Goal: Task Accomplishment & Management: Complete application form

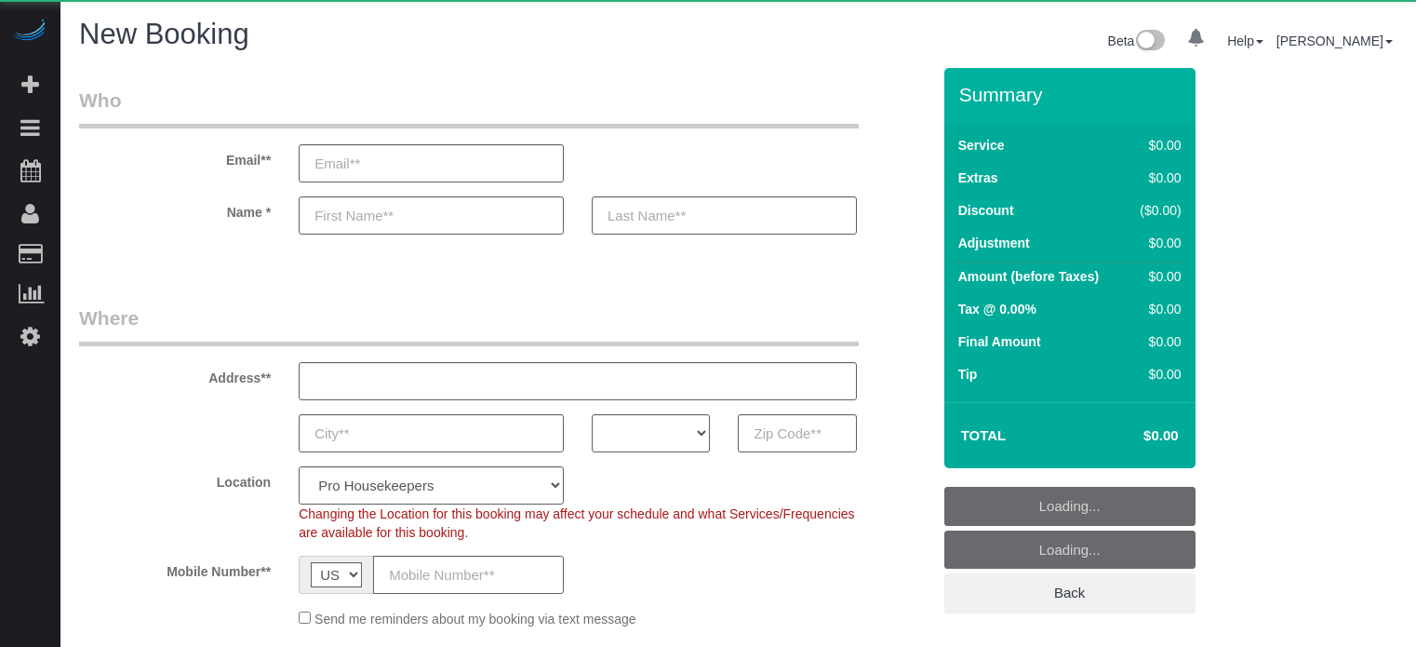
select select "number:9"
select select "object:633"
select select "4"
select select "object:1238"
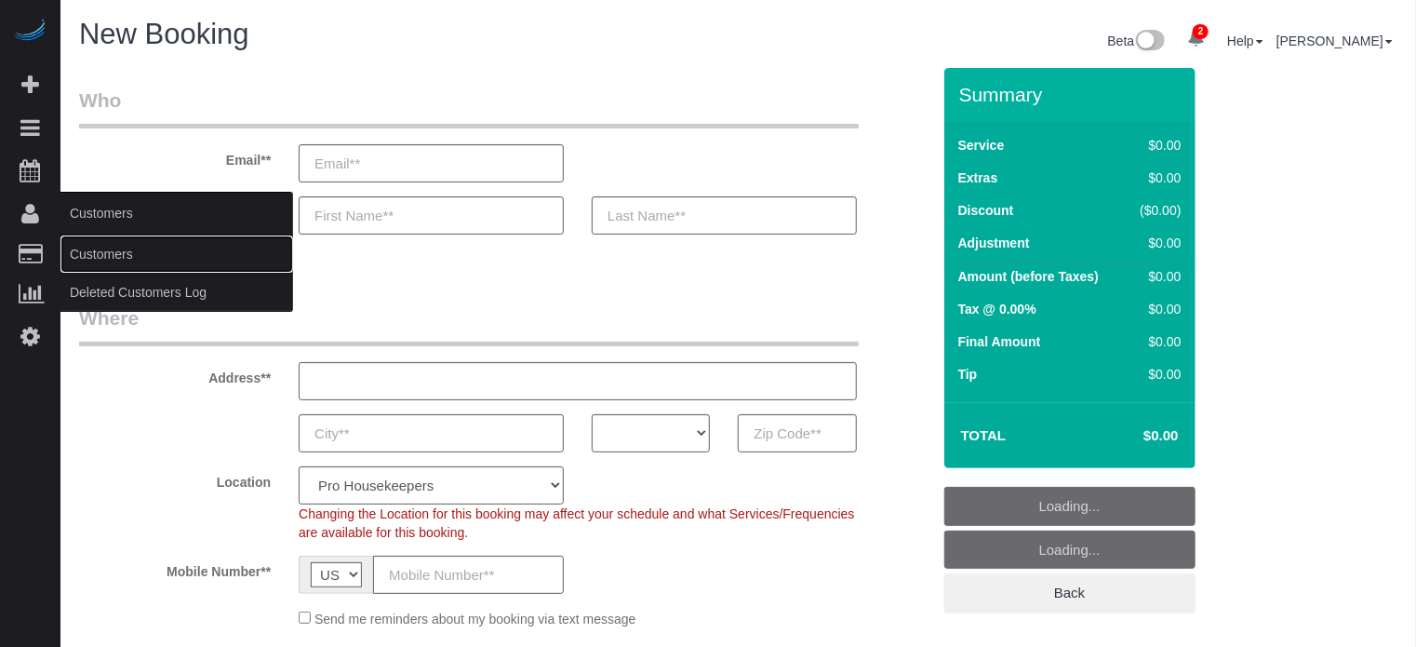
click at [104, 265] on link "Customers" at bounding box center [176, 253] width 233 height 37
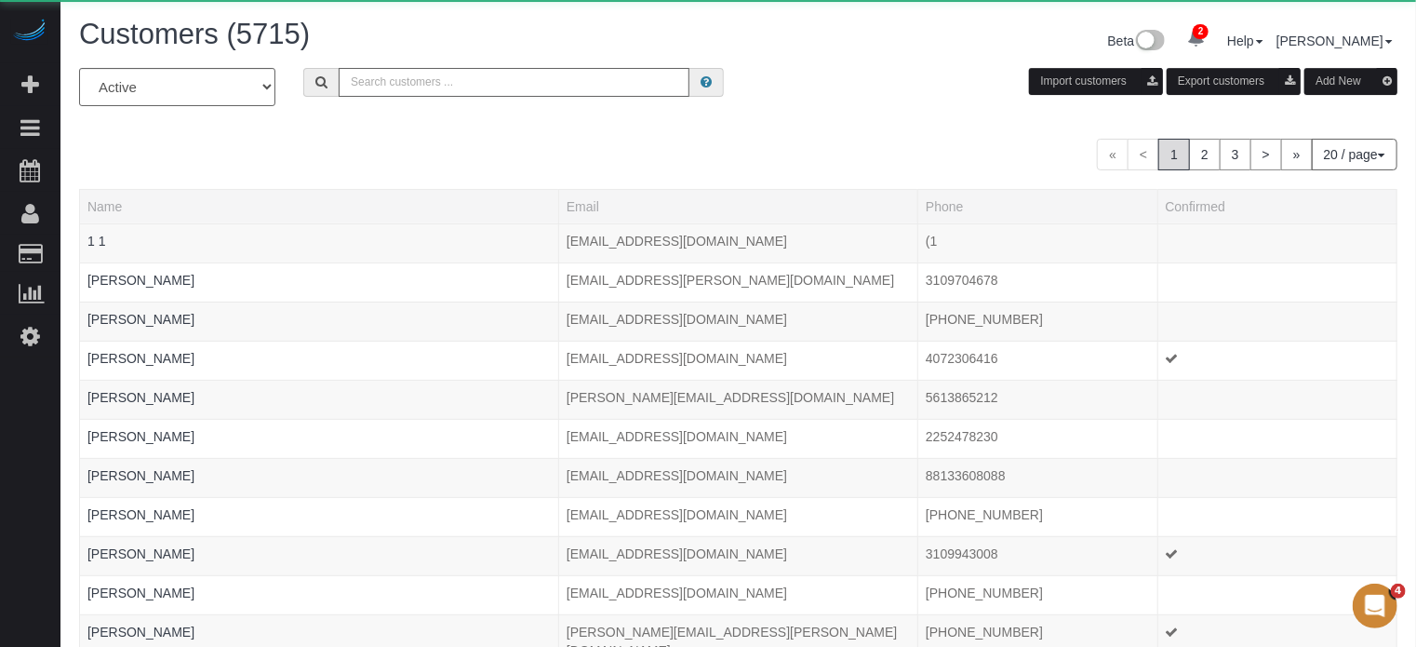
click at [378, 76] on input "text" at bounding box center [514, 82] width 351 height 29
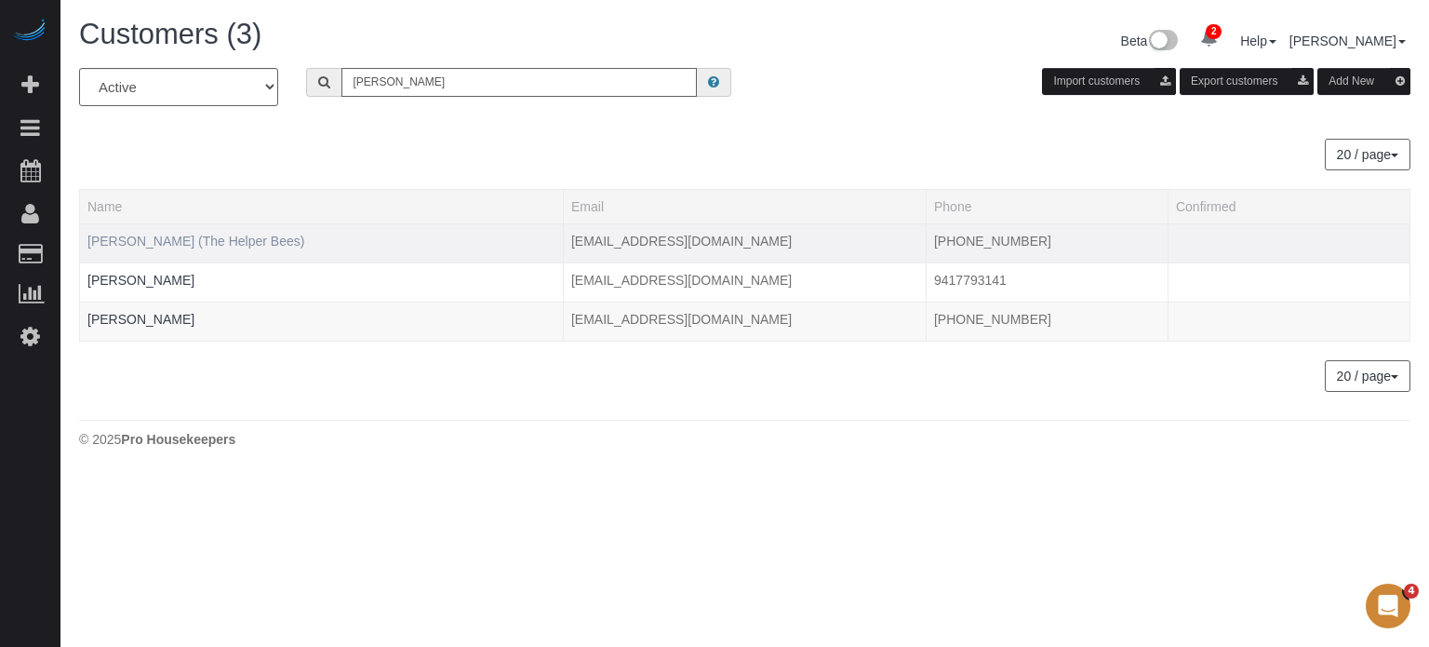
type input "robert e"
click at [181, 243] on link "Robert Edelman (The Helper Bees)" at bounding box center [195, 241] width 217 height 15
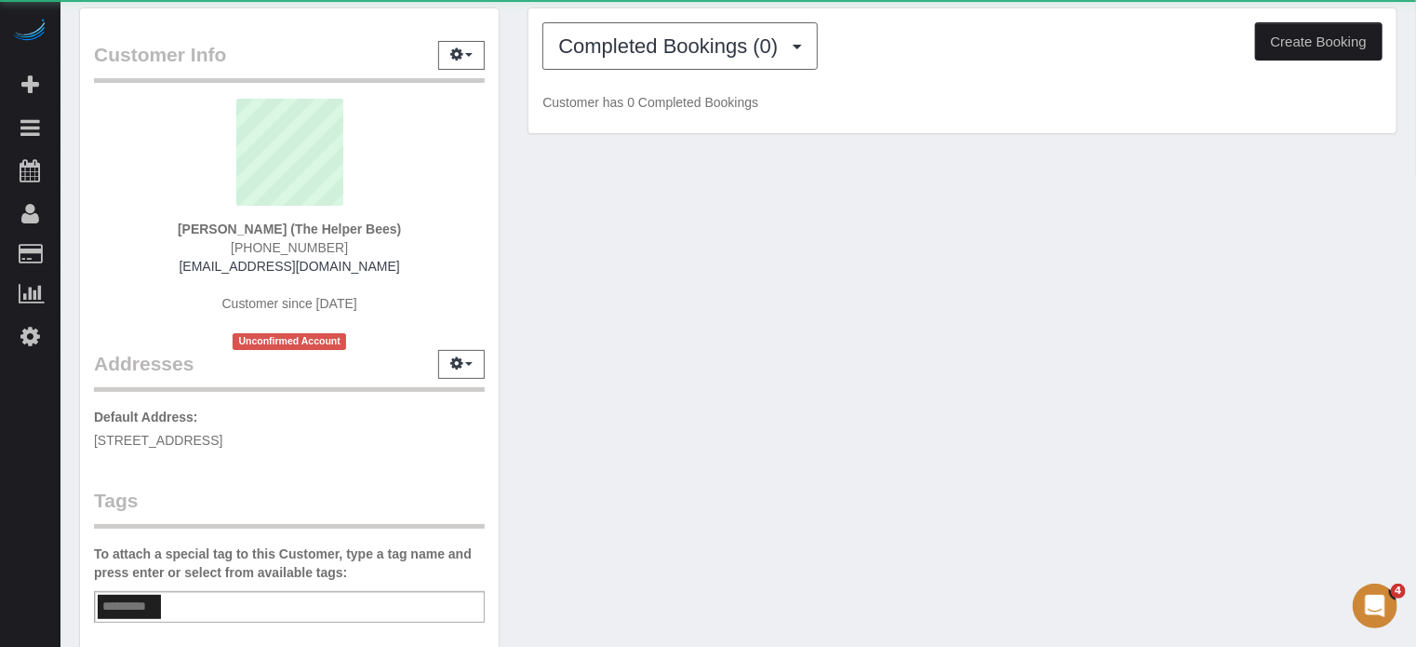
scroll to position [93, 0]
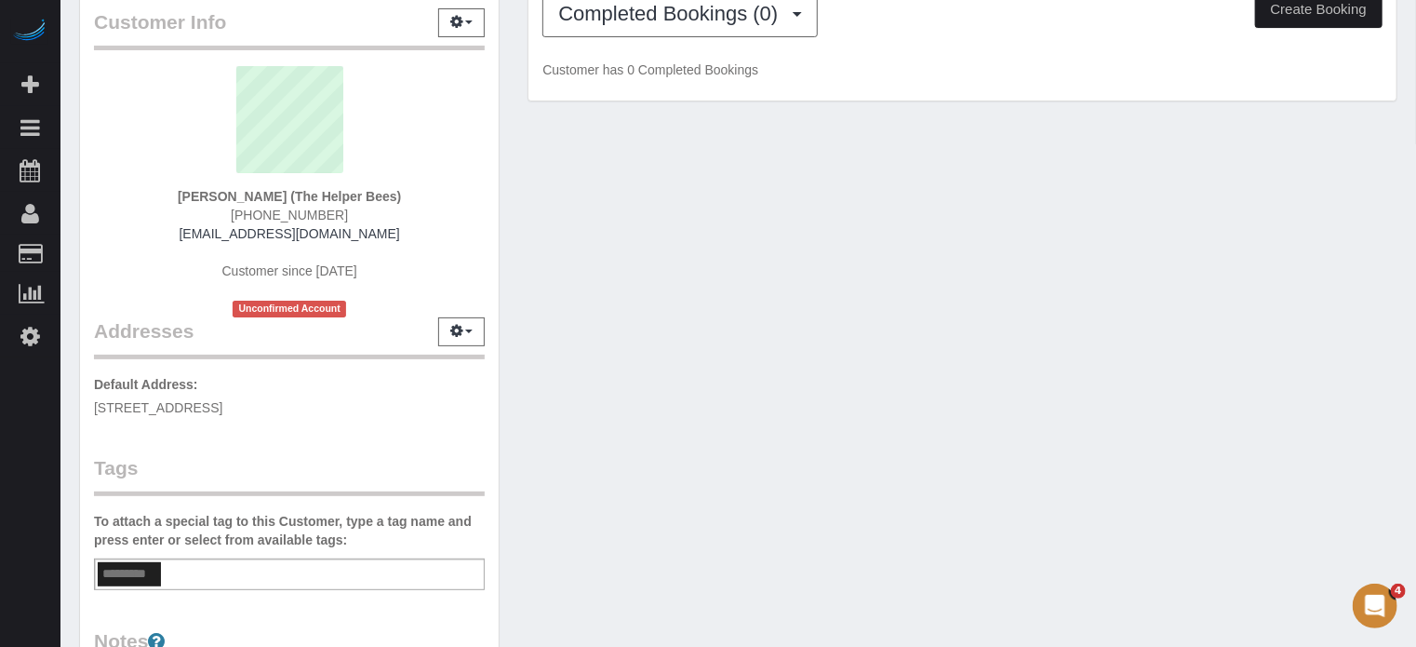
drag, startPoint x: 312, startPoint y: 406, endPoint x: 346, endPoint y: 402, distance: 34.6
click at [222, 402] on span "2641 HIGHVALE DR, Las Vegas, NV 89134" at bounding box center [158, 407] width 128 height 15
copy span "89134"
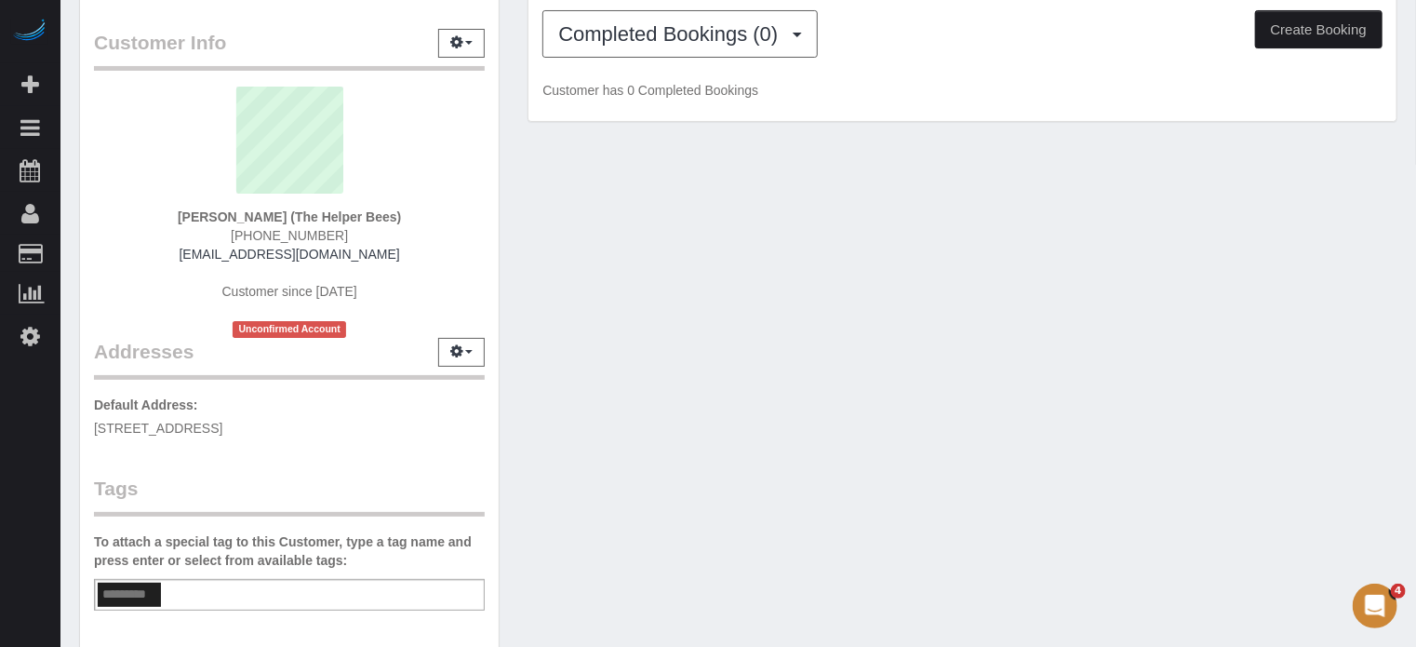
scroll to position [186, 0]
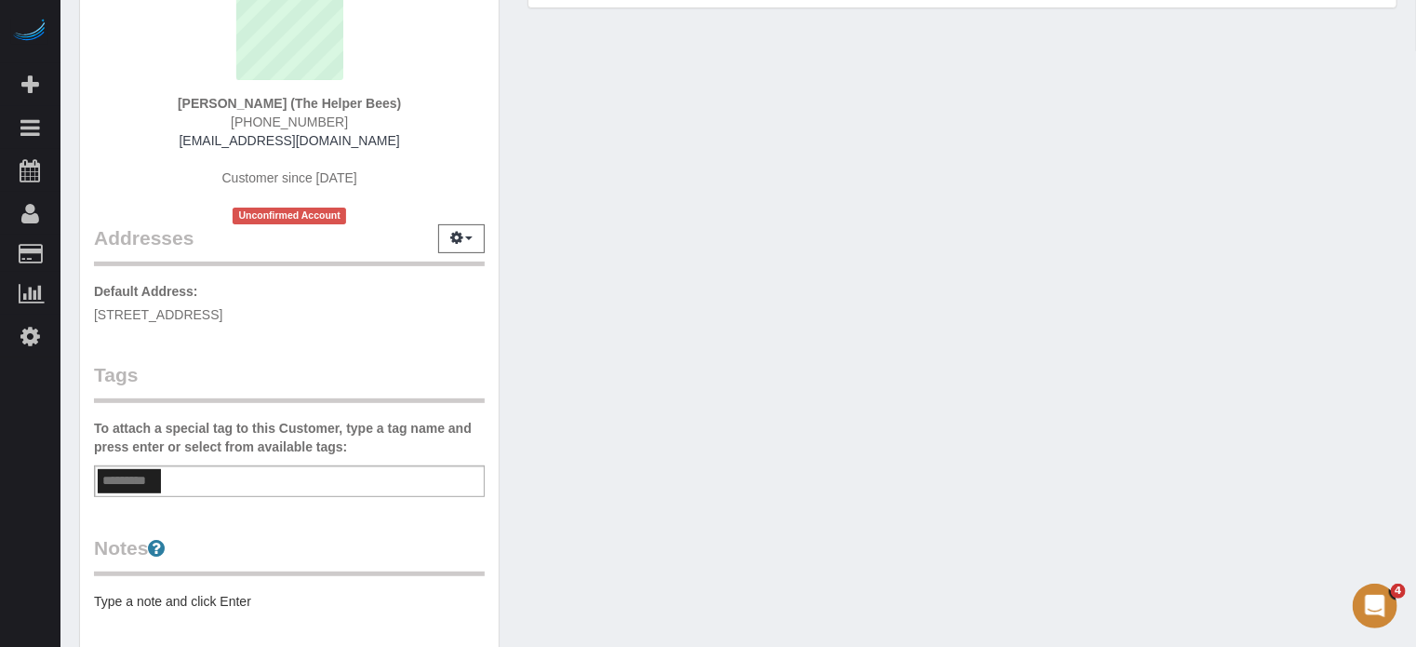
click at [201, 319] on span "2641 HIGHVALE DR, Las Vegas, NV 89134" at bounding box center [158, 314] width 128 height 15
copy div "2641 HIGHVALE DR, Las Vegas, NV 89134"
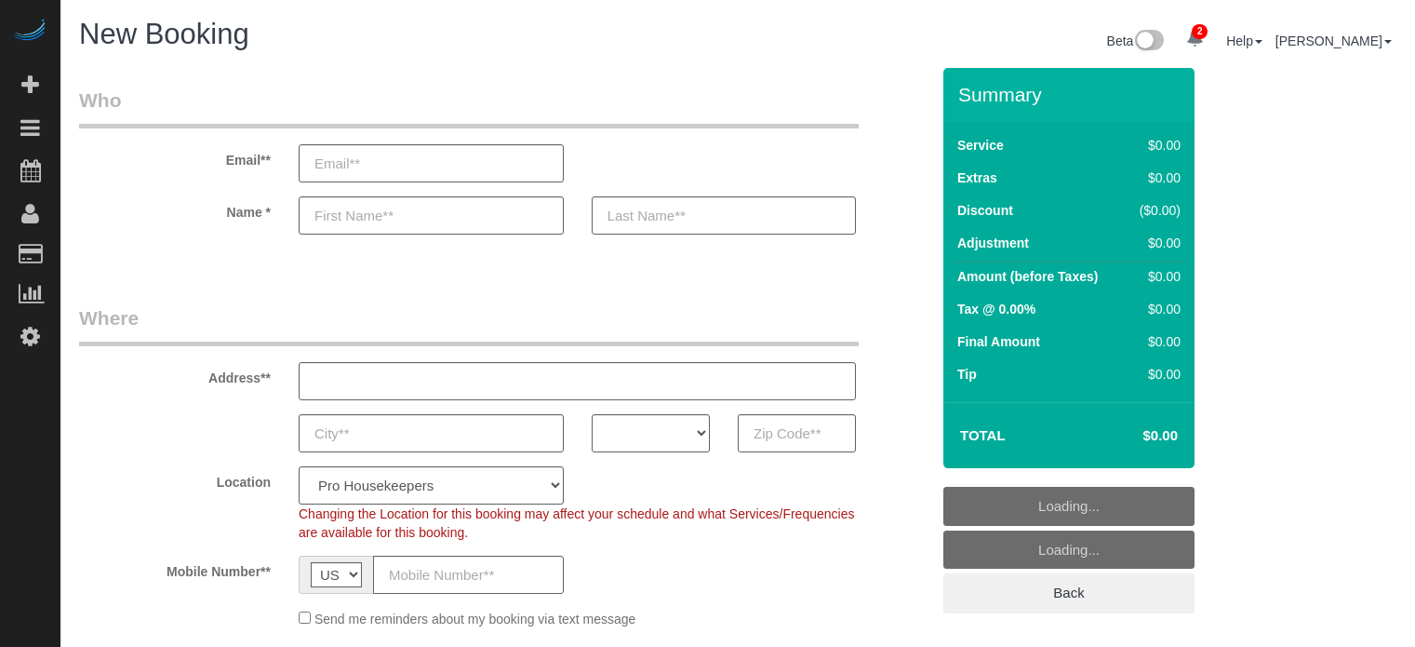
select select "4"
select select "number:9"
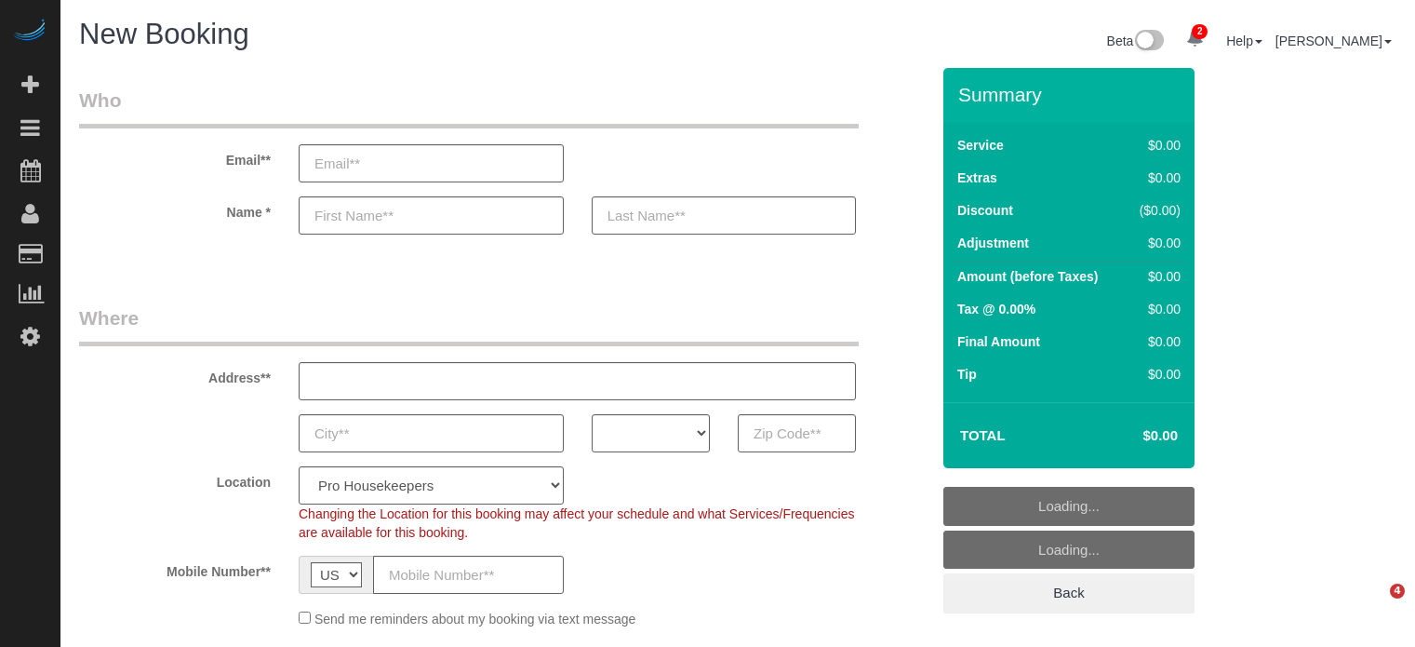
select select "4"
select select "number:9"
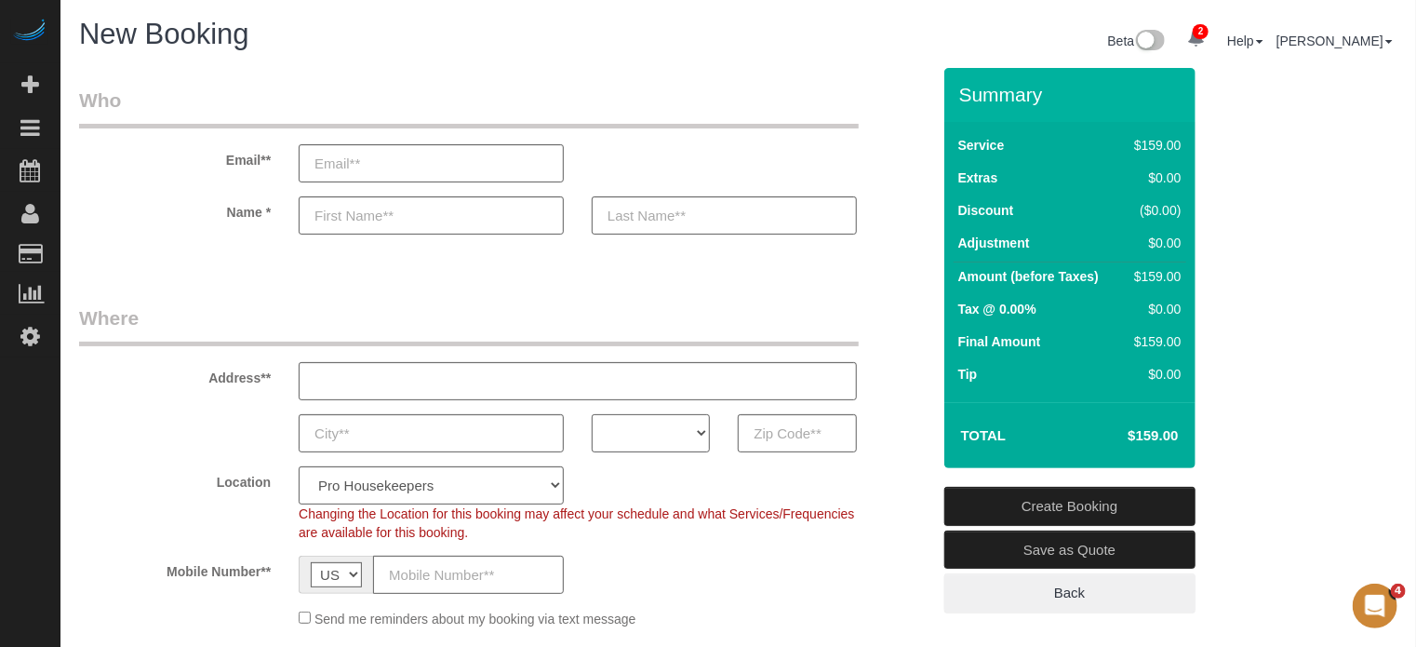
click at [599, 427] on select "AK AL AR AZ CA CO CT DC DE FL GA HI IA ID IL IN KS KY LA MA MD ME MI MN MO MS M…" at bounding box center [651, 433] width 118 height 38
select select "NY"
click at [592, 414] on select "AK AL AR AZ CA CO CT DC DE FL GA HI IA ID IL IN KS KY LA MA MD ME MI MN MO MS M…" at bounding box center [651, 433] width 118 height 38
click at [466, 484] on select "Pro Housekeepers Atlanta Austin Boston Chicago Cincinnati Clearwater Denver Ft …" at bounding box center [431, 485] width 265 height 38
select select "6"
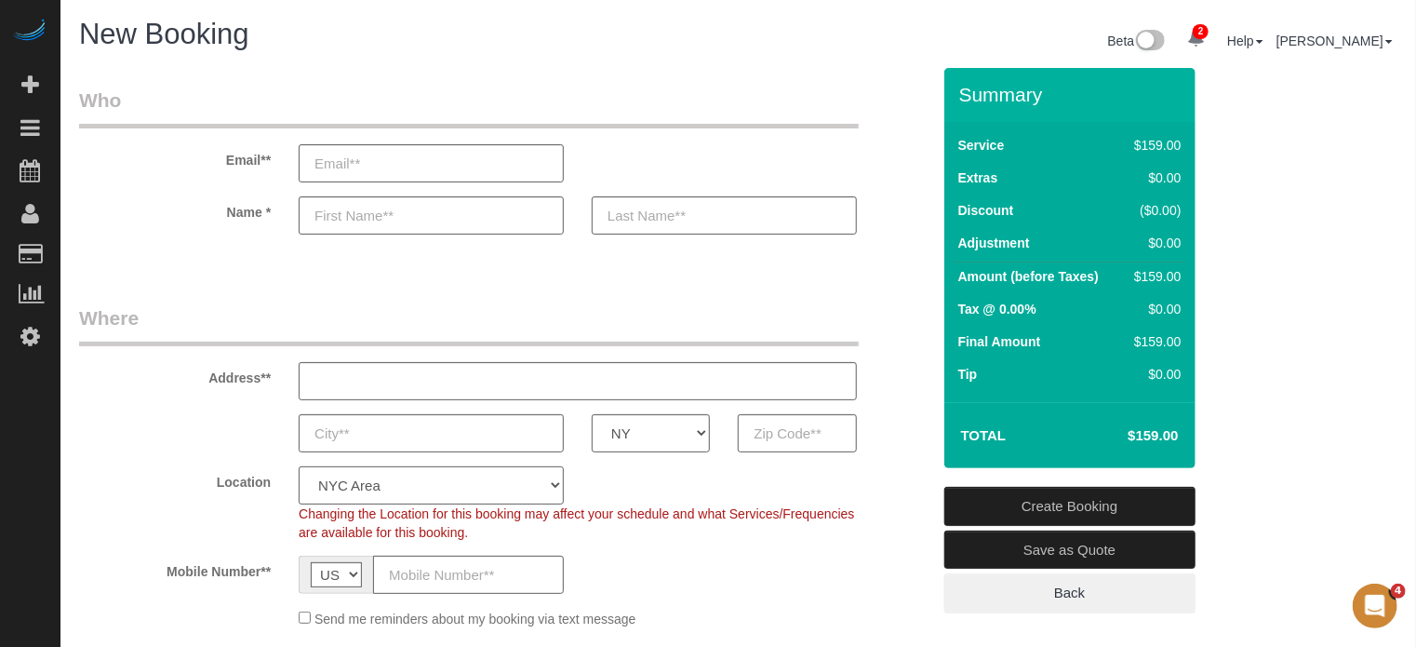
click at [299, 466] on select "Pro Housekeepers Atlanta Austin Boston Chicago Cincinnati Clearwater Denver Ft …" at bounding box center [431, 485] width 265 height 38
select select "object:1247"
select select "204"
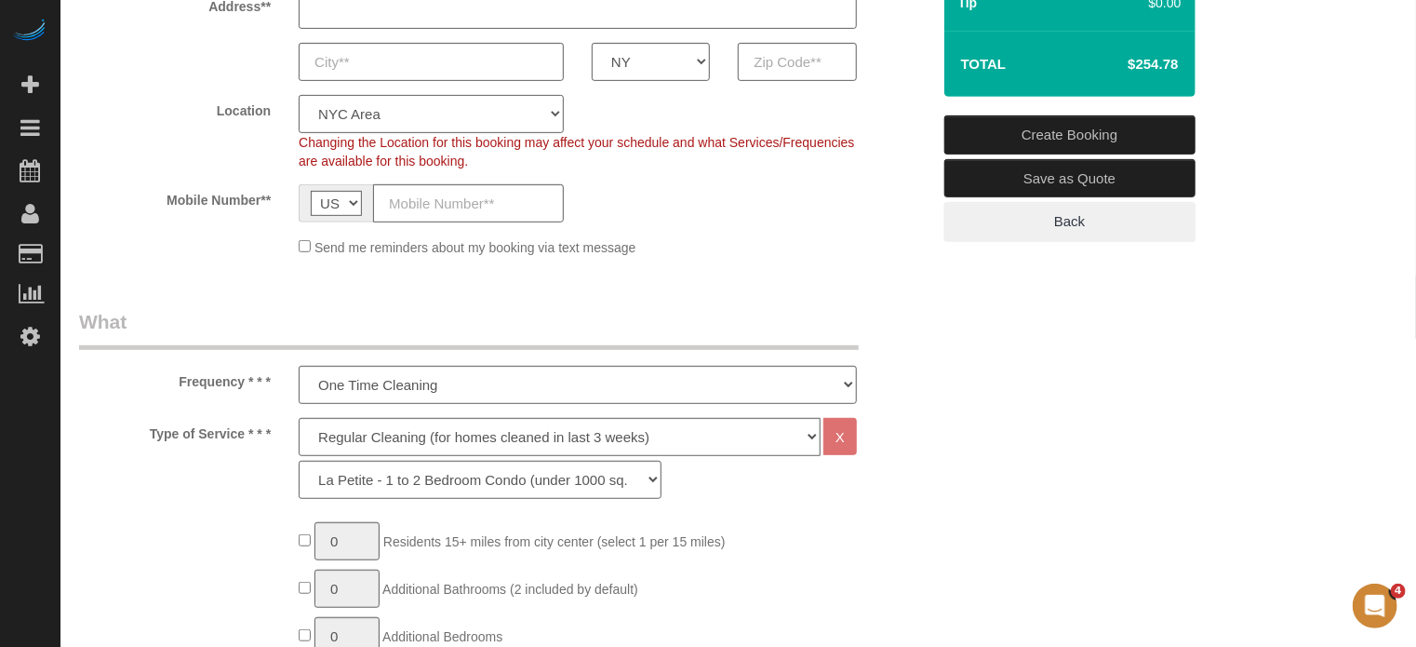
scroll to position [372, 0]
click at [373, 435] on select "Deep Cleaning (for homes that have not been cleaned in 3+ weeks) Spruce Regular…" at bounding box center [560, 436] width 522 height 38
select select "5"
click at [299, 417] on select "Deep Cleaning (for homes that have not been cleaned in 3+ weeks) Spruce Regular…" at bounding box center [560, 436] width 522 height 38
select select "210"
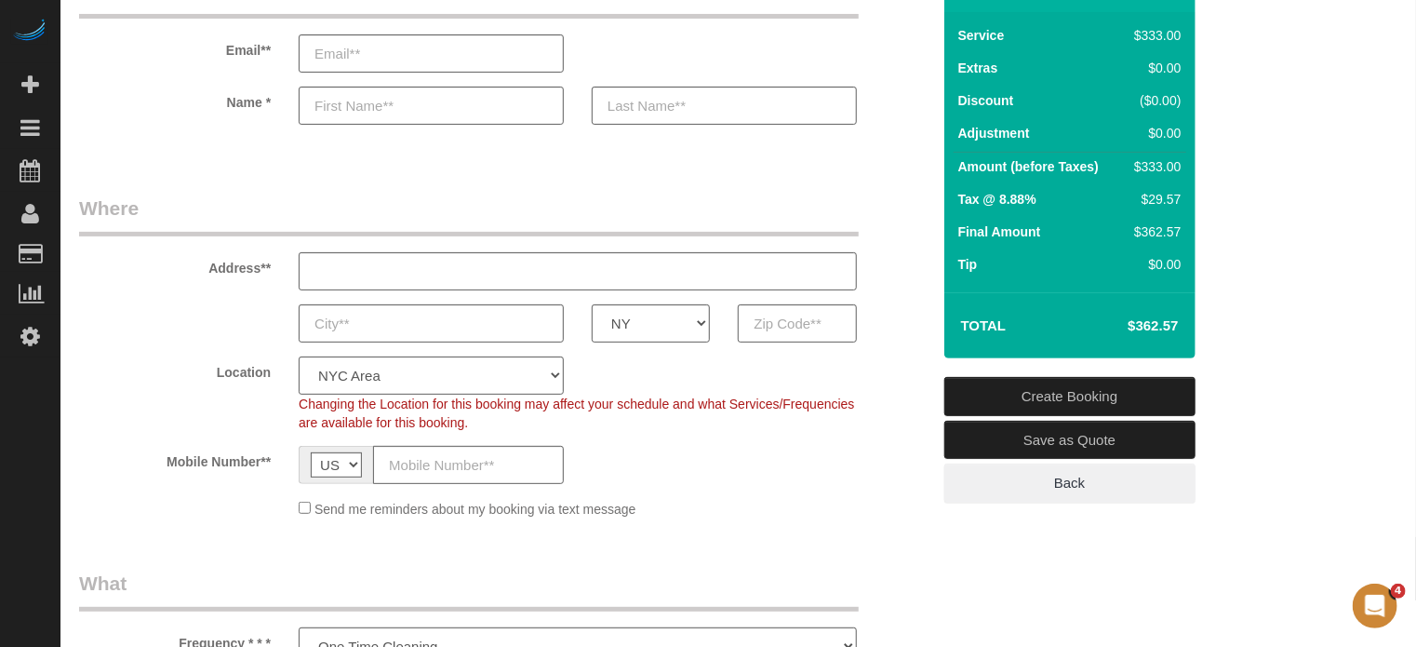
scroll to position [93, 0]
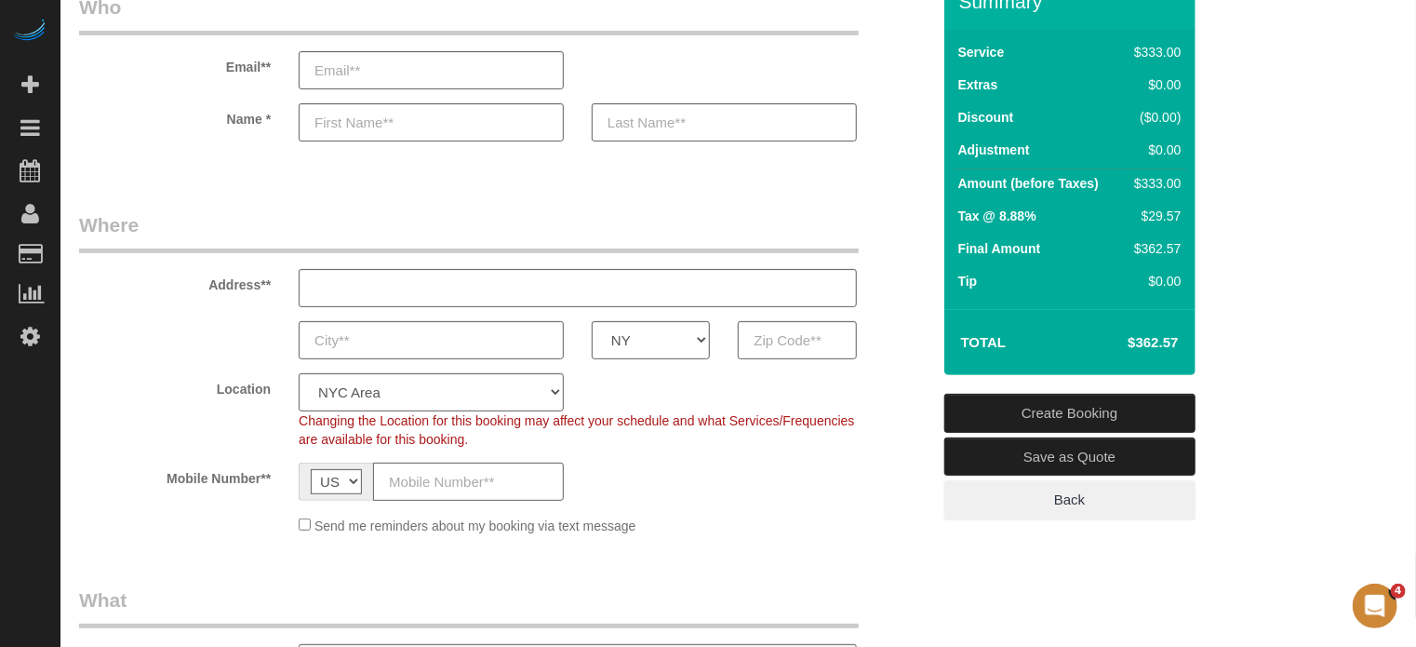
click at [1152, 342] on h4 "$362.57" at bounding box center [1125, 343] width 106 height 16
copy div "$362.57 Create Booking Save as Quote Back"
click at [934, 365] on div "Summary Service $333.00 Extras $0.00 Discount ($0.00) Adjustment $0.00 Amount (…" at bounding box center [1094, 266] width 329 height 582
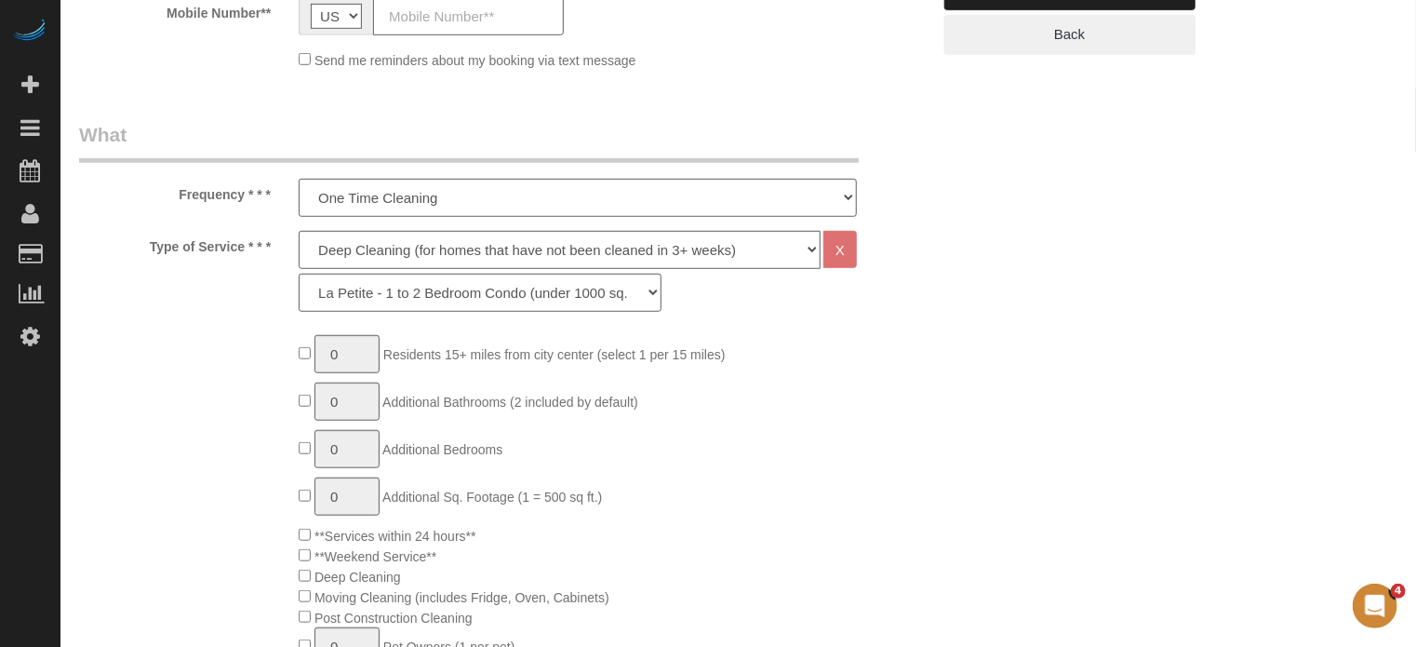
scroll to position [651, 0]
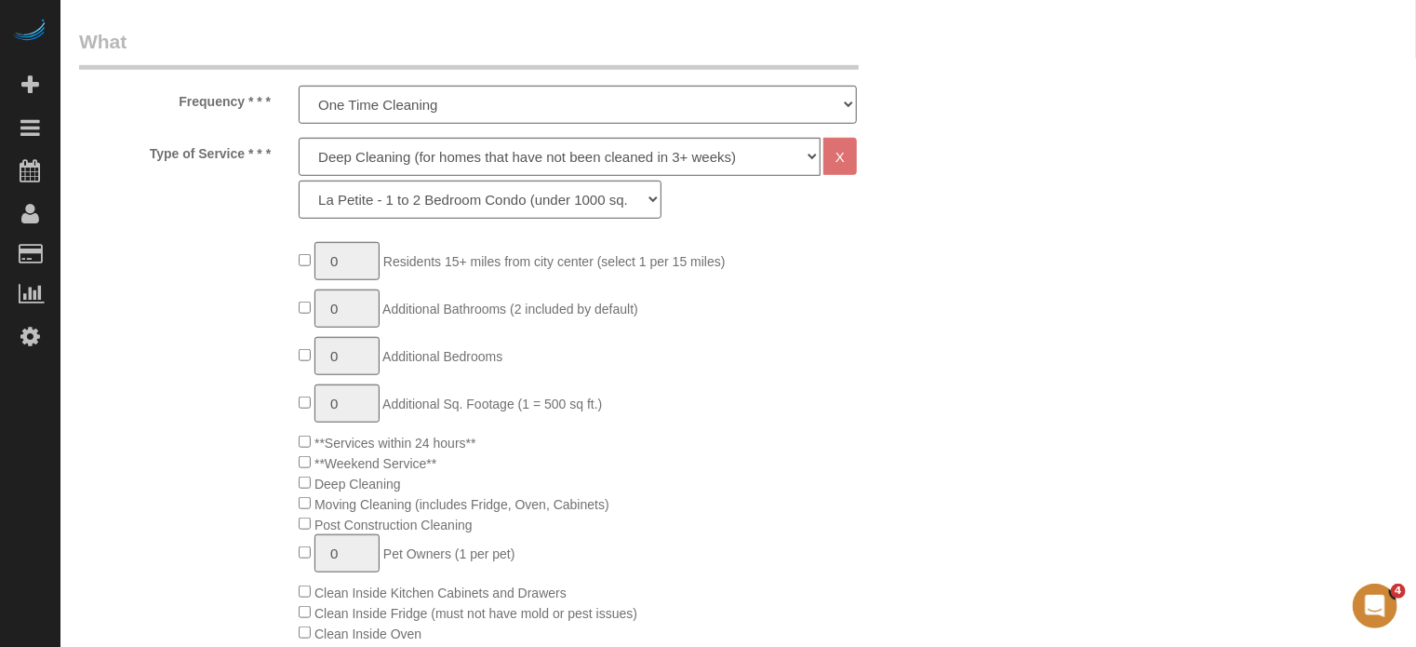
click at [437, 146] on select "Deep Cleaning (for homes that have not been cleaned in 3+ weeks) Spruce Regular…" at bounding box center [560, 157] width 522 height 38
select select "7"
click at [299, 138] on select "Deep Cleaning (for homes that have not been cleaned in 3+ weeks) Spruce Regular…" at bounding box center [560, 157] width 522 height 38
select select "222"
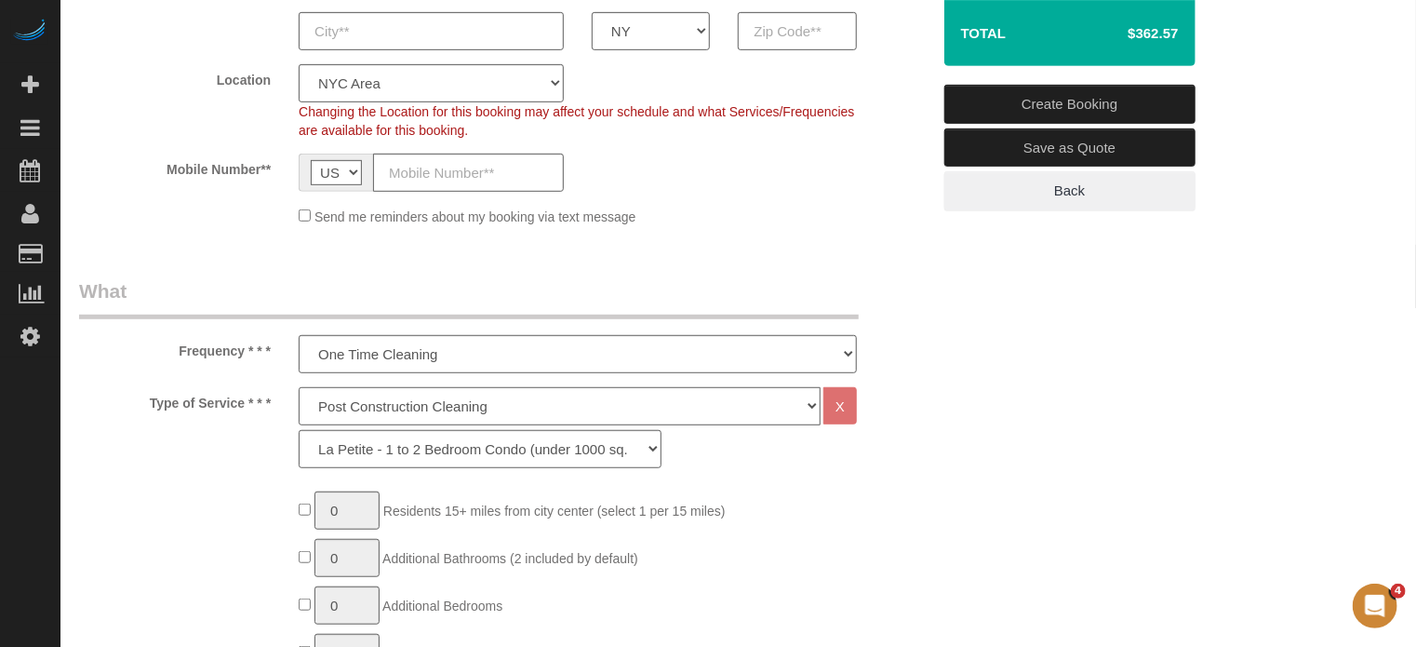
scroll to position [279, 0]
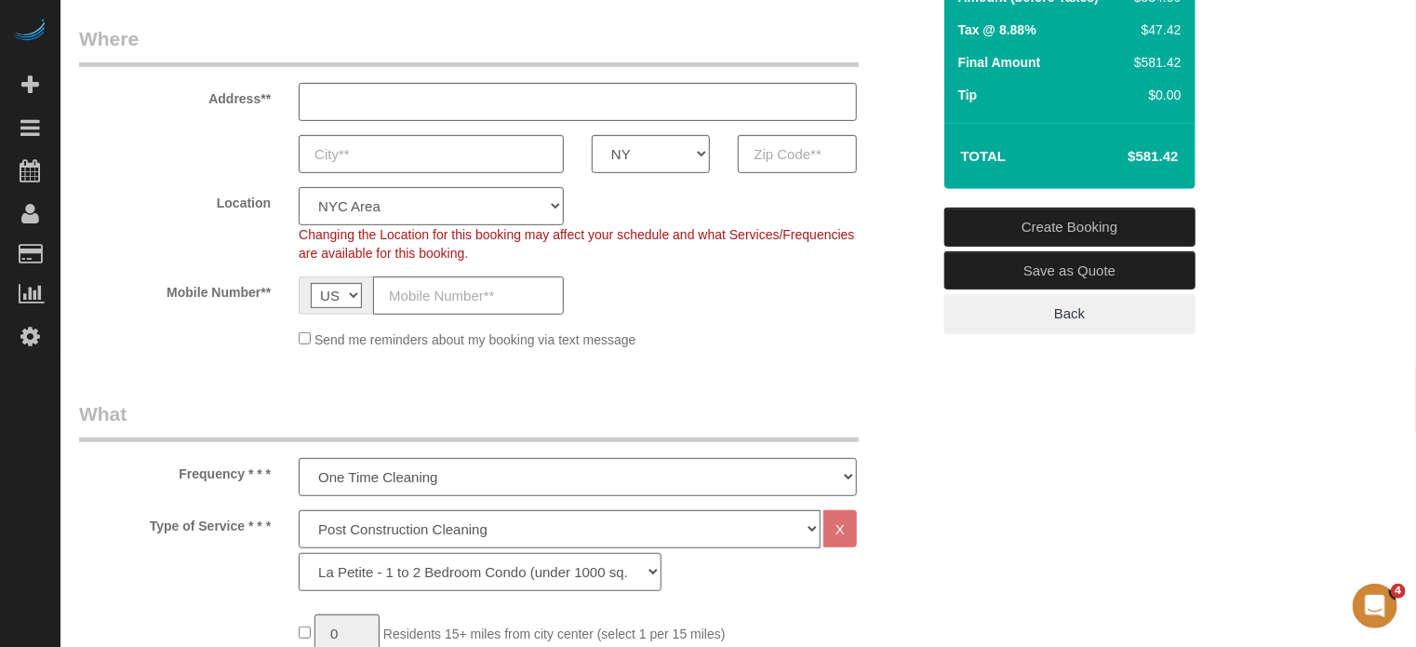
click at [1161, 150] on h4 "$581.42" at bounding box center [1125, 157] width 106 height 16
copy div "$581.42 Create Booking Save as Quote Back"
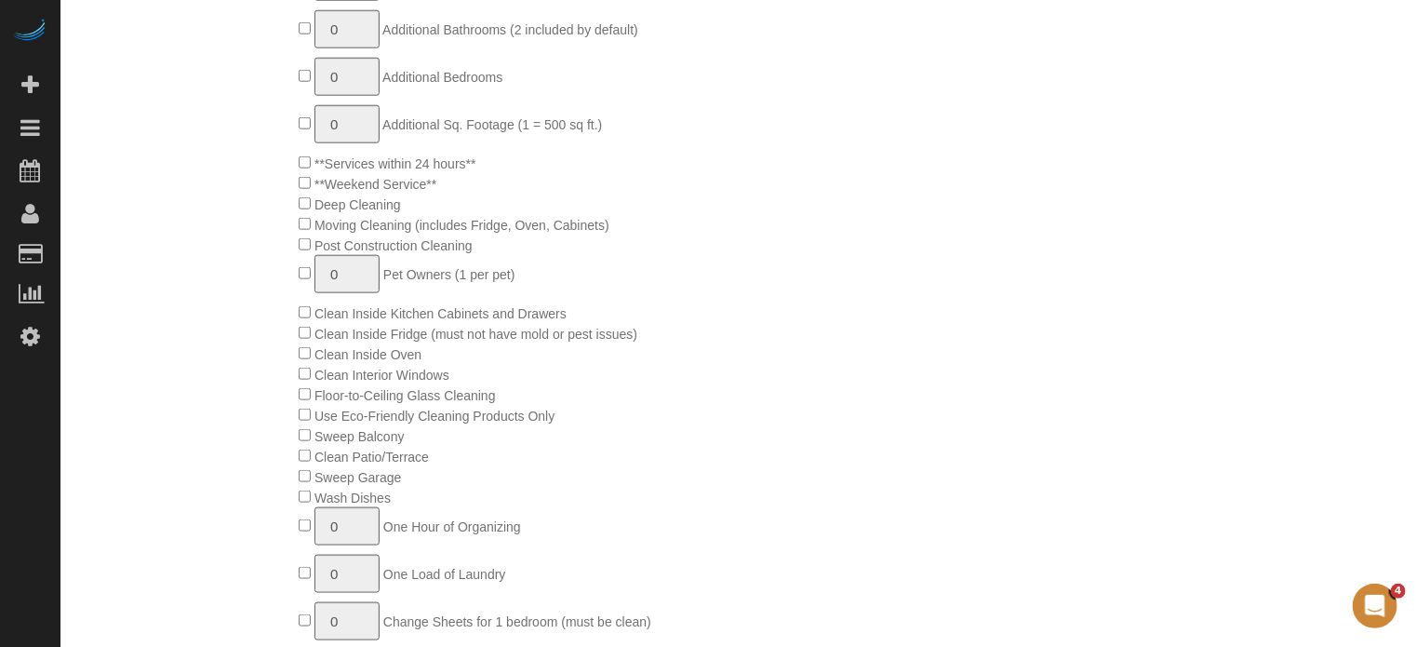
scroll to position [1303, 0]
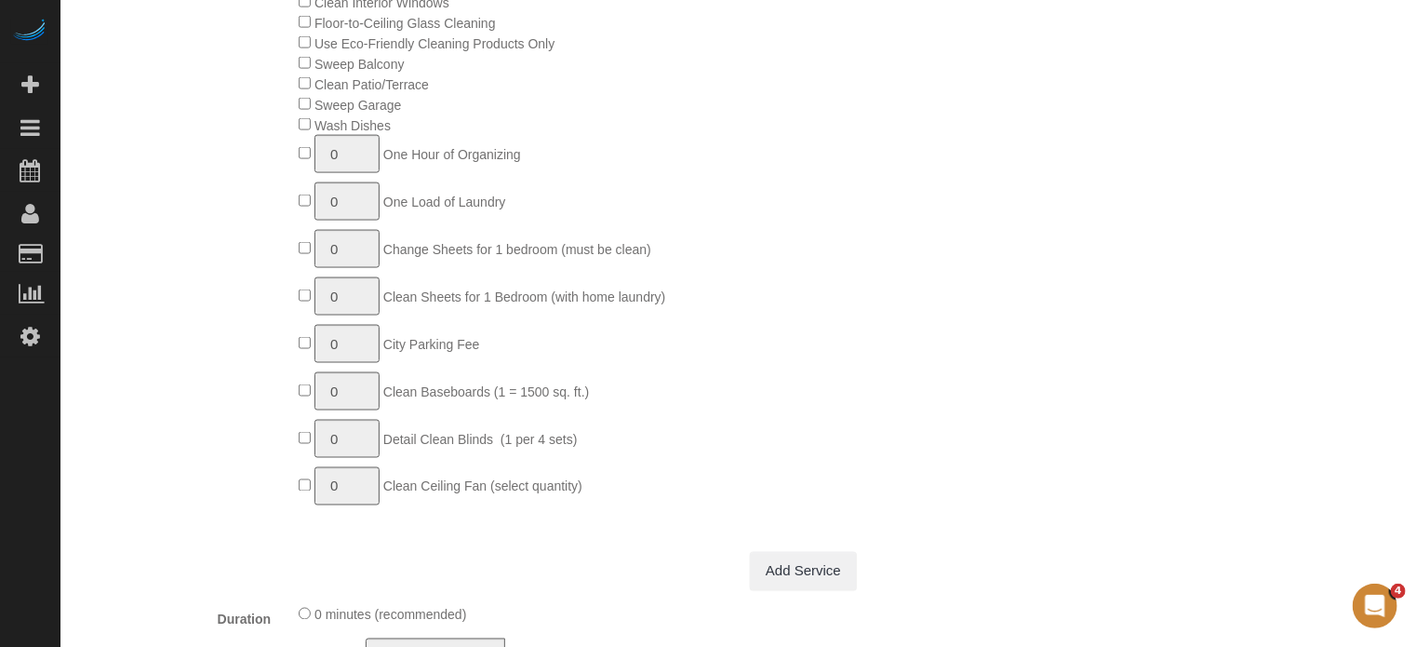
click at [303, 162] on span "0 One Hour of Organizing" at bounding box center [410, 154] width 222 height 15
type input "1"
click at [354, 168] on input "1" at bounding box center [347, 154] width 65 height 38
type input "2"
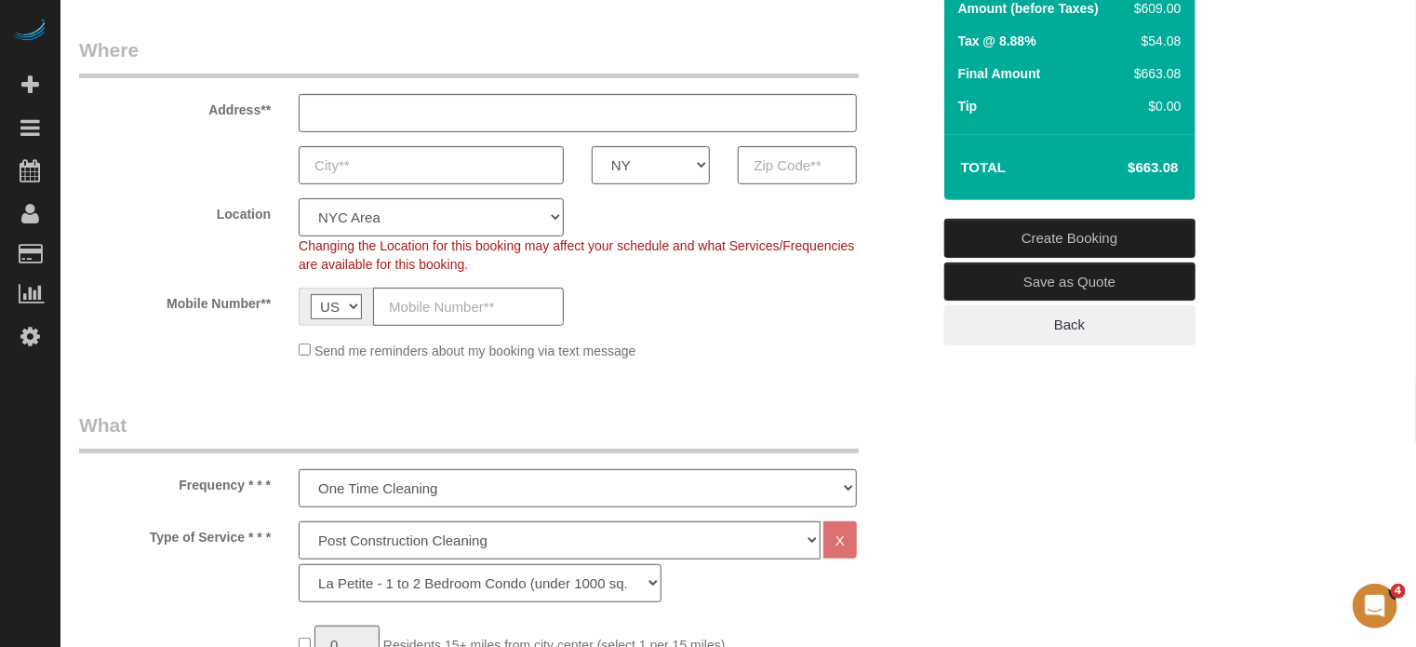
scroll to position [186, 0]
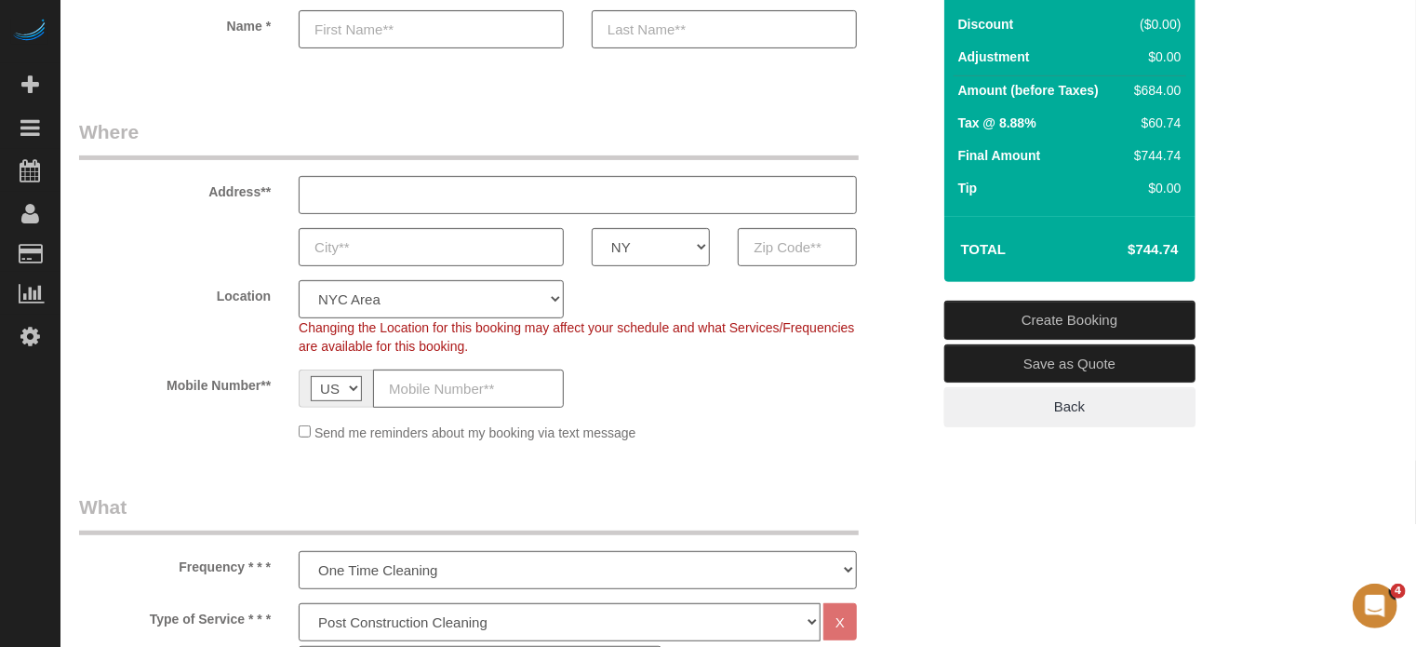
click at [1145, 250] on h4 "$744.74" at bounding box center [1125, 250] width 106 height 16
copy div "$744.74 Create Booking Save as Quote Back"
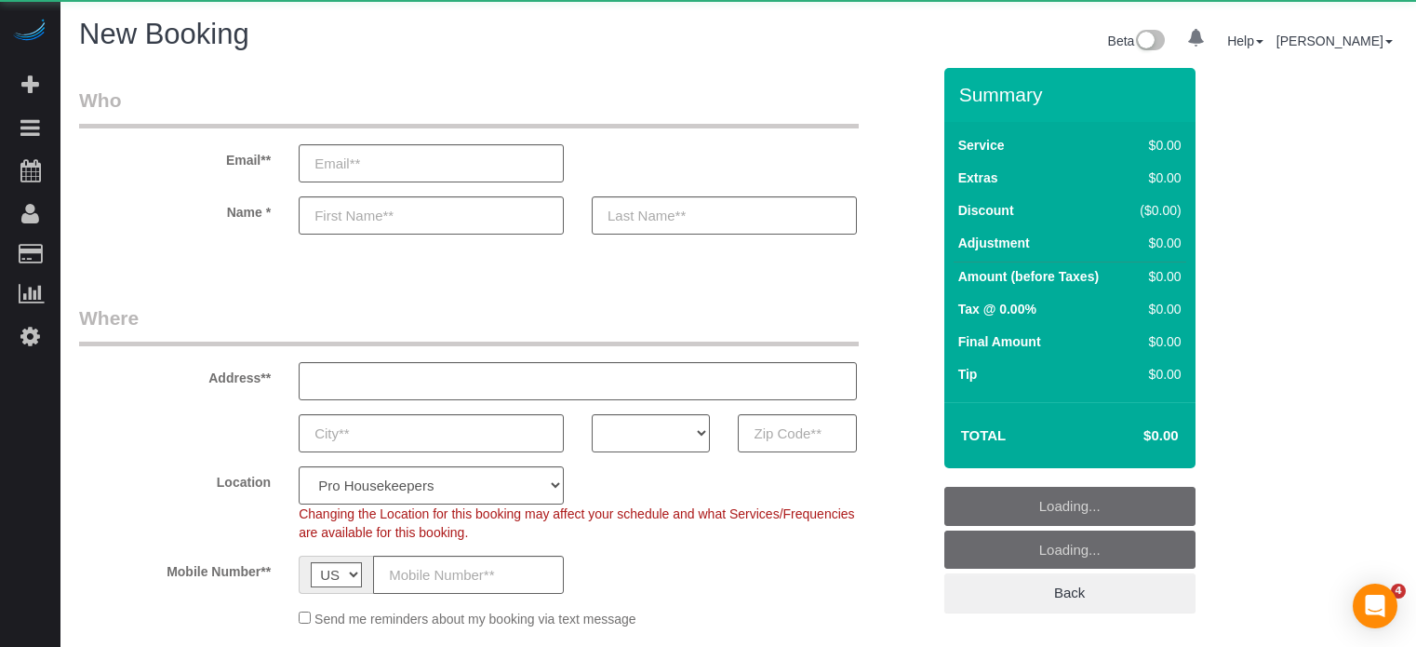
select select "number:9"
select select "object:1238"
select select "4"
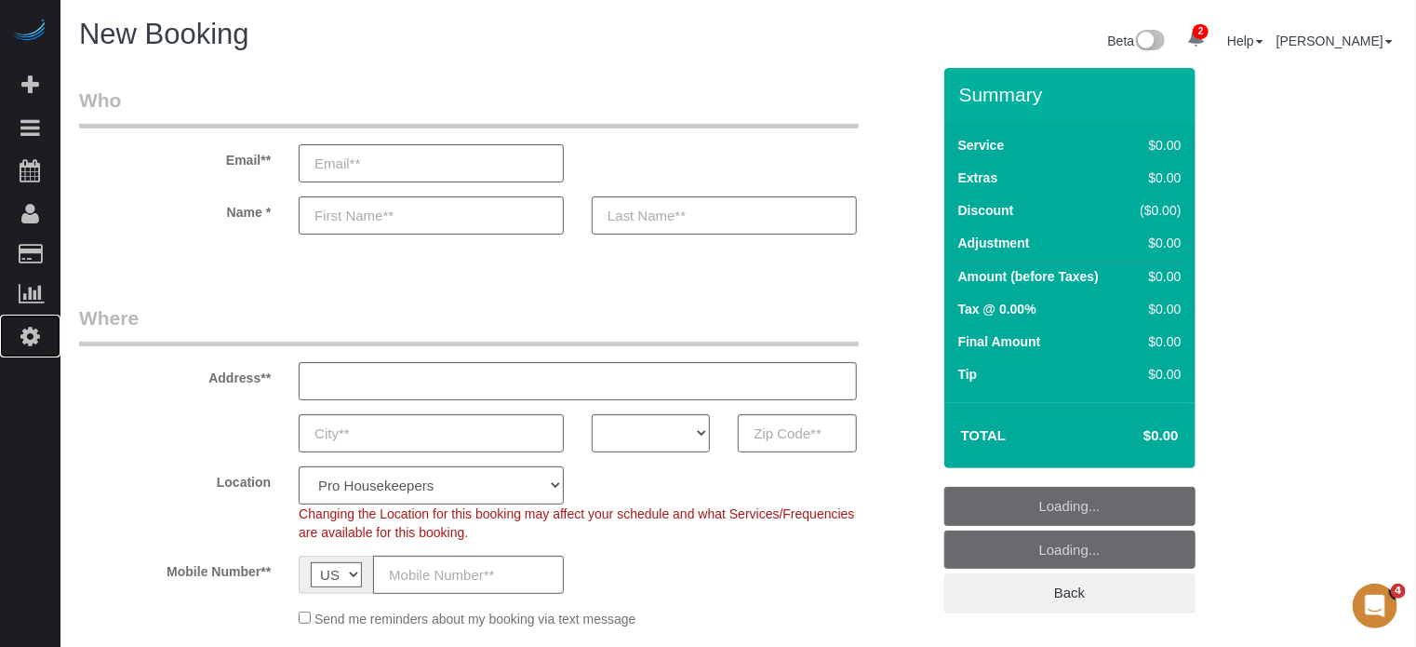
click at [42, 329] on link "Settings" at bounding box center [30, 336] width 60 height 43
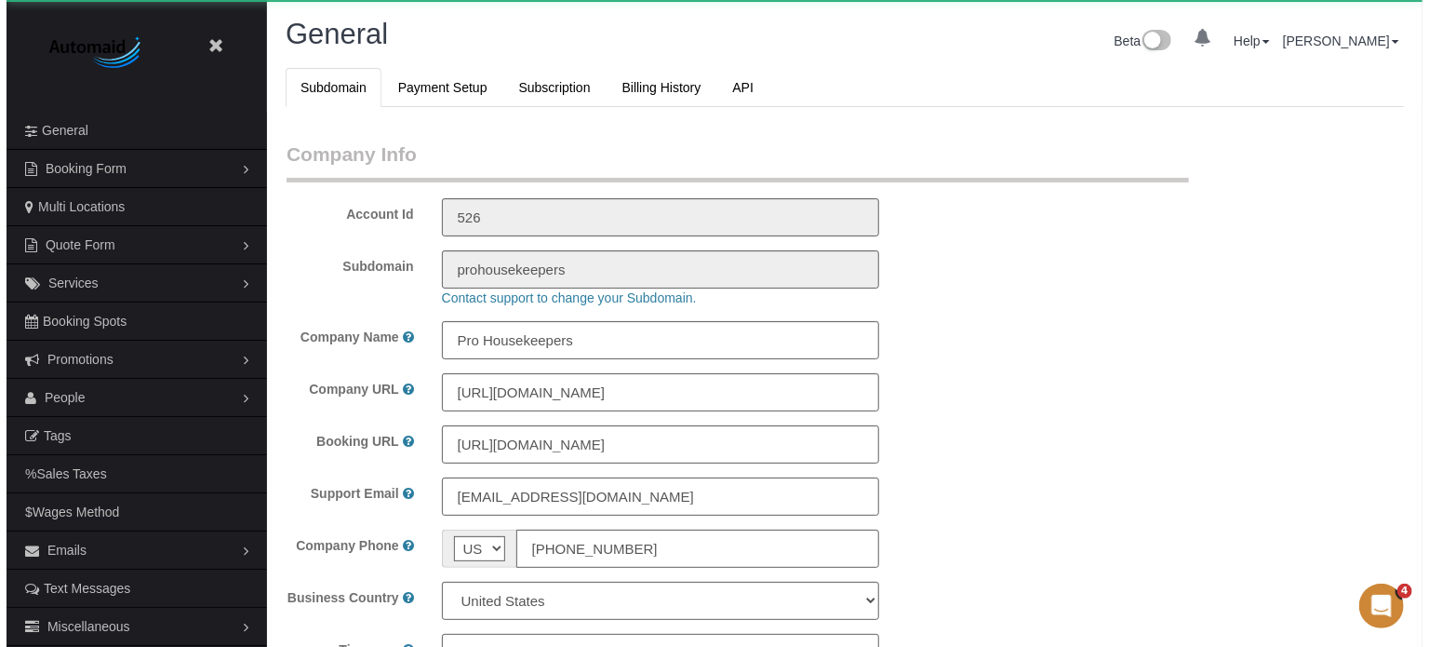
scroll to position [4137, 1416]
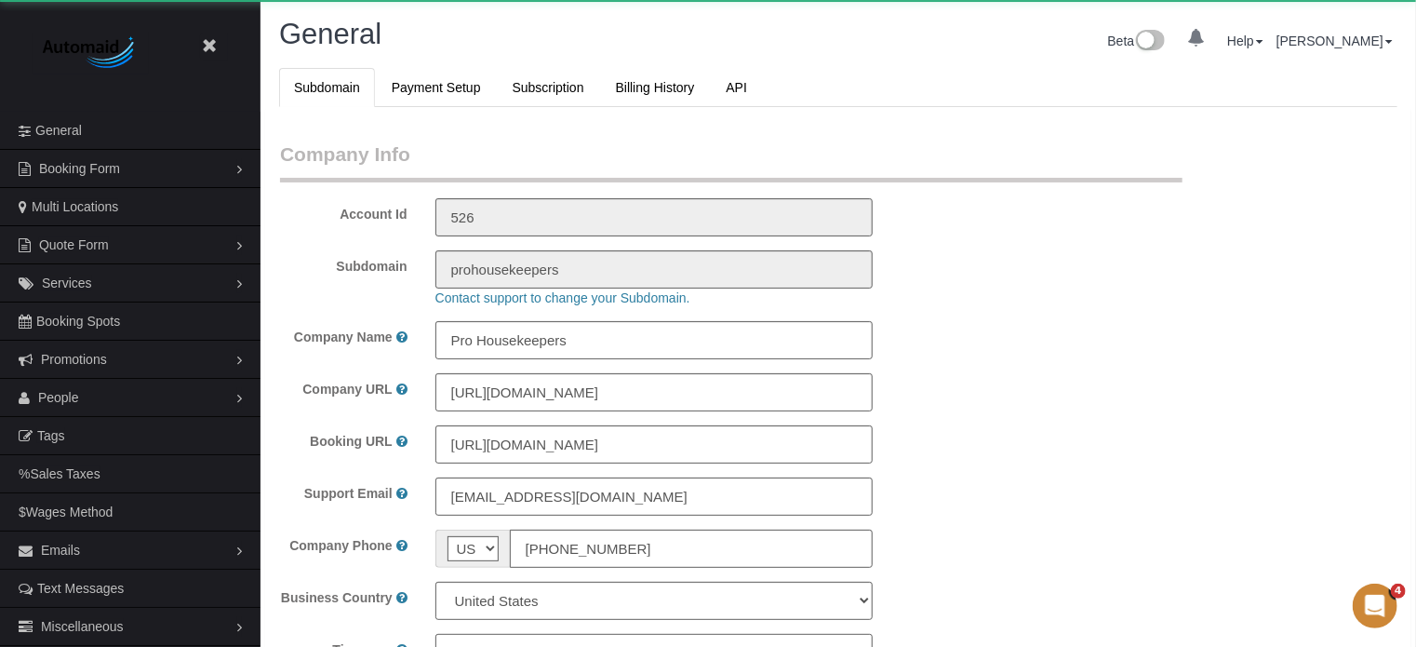
select select "1"
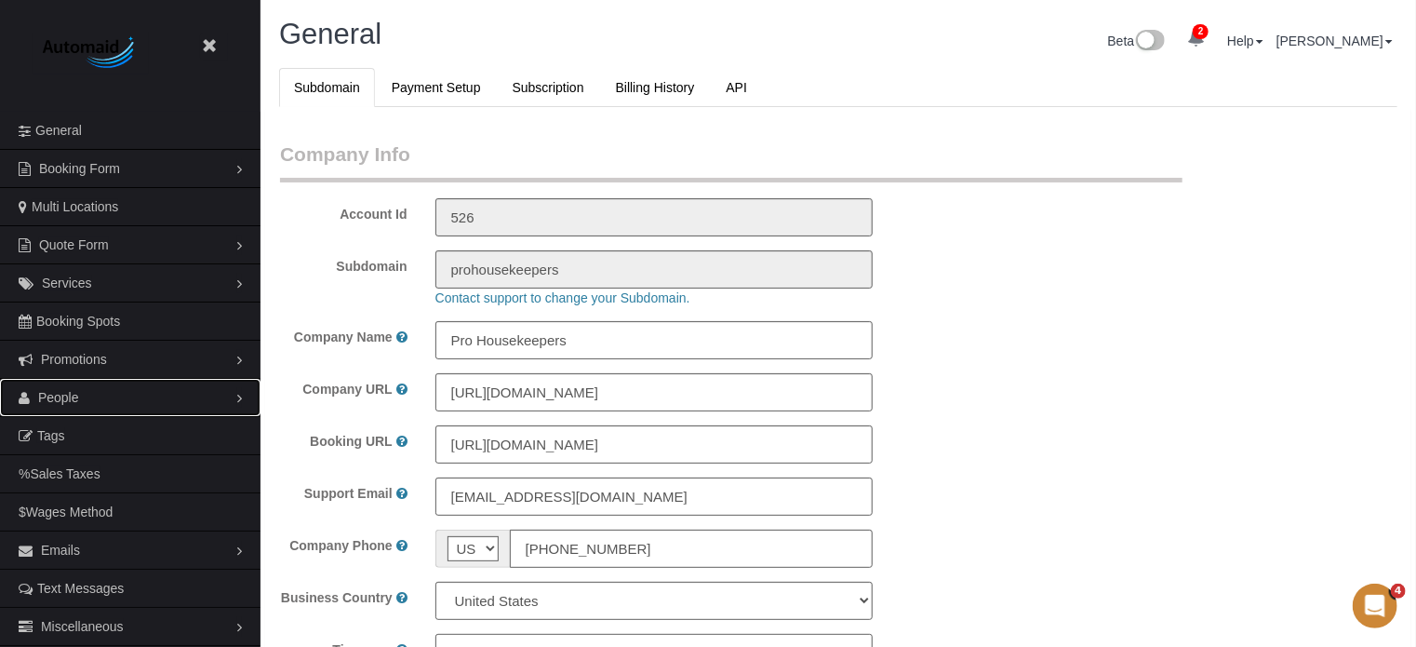
click at [82, 404] on link "People" at bounding box center [130, 397] width 261 height 37
click at [78, 427] on link "Teams" at bounding box center [130, 435] width 261 height 37
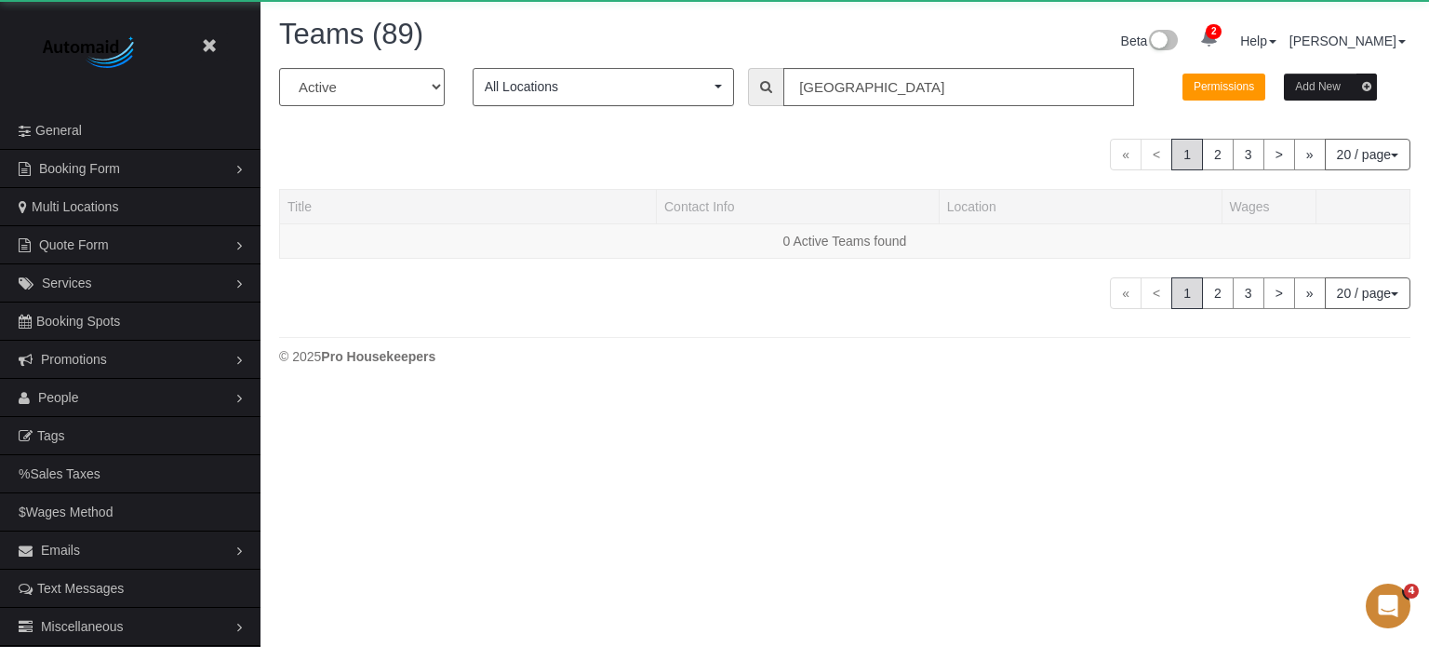
scroll to position [391, 1429]
click at [839, 88] on input "[GEOGRAPHIC_DATA]" at bounding box center [958, 87] width 351 height 38
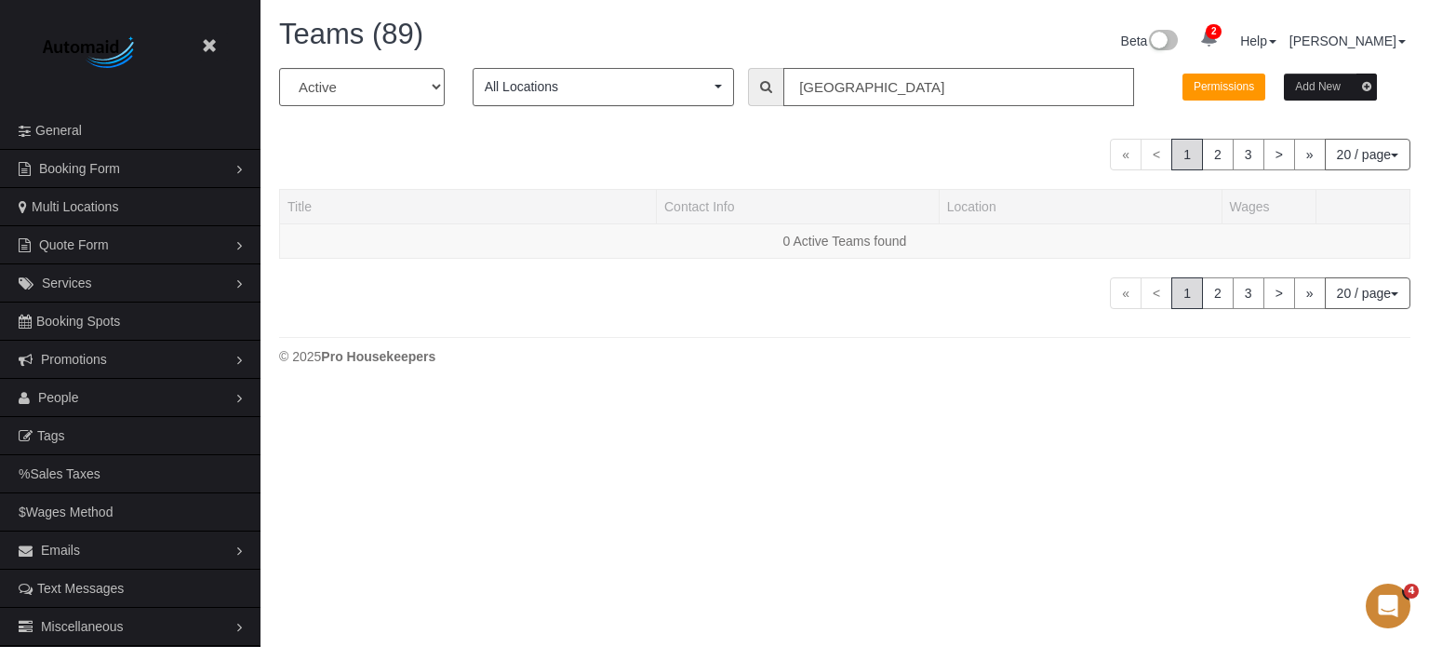
click at [839, 88] on input "[GEOGRAPHIC_DATA]" at bounding box center [958, 87] width 351 height 38
type input "[GEOGRAPHIC_DATA]"
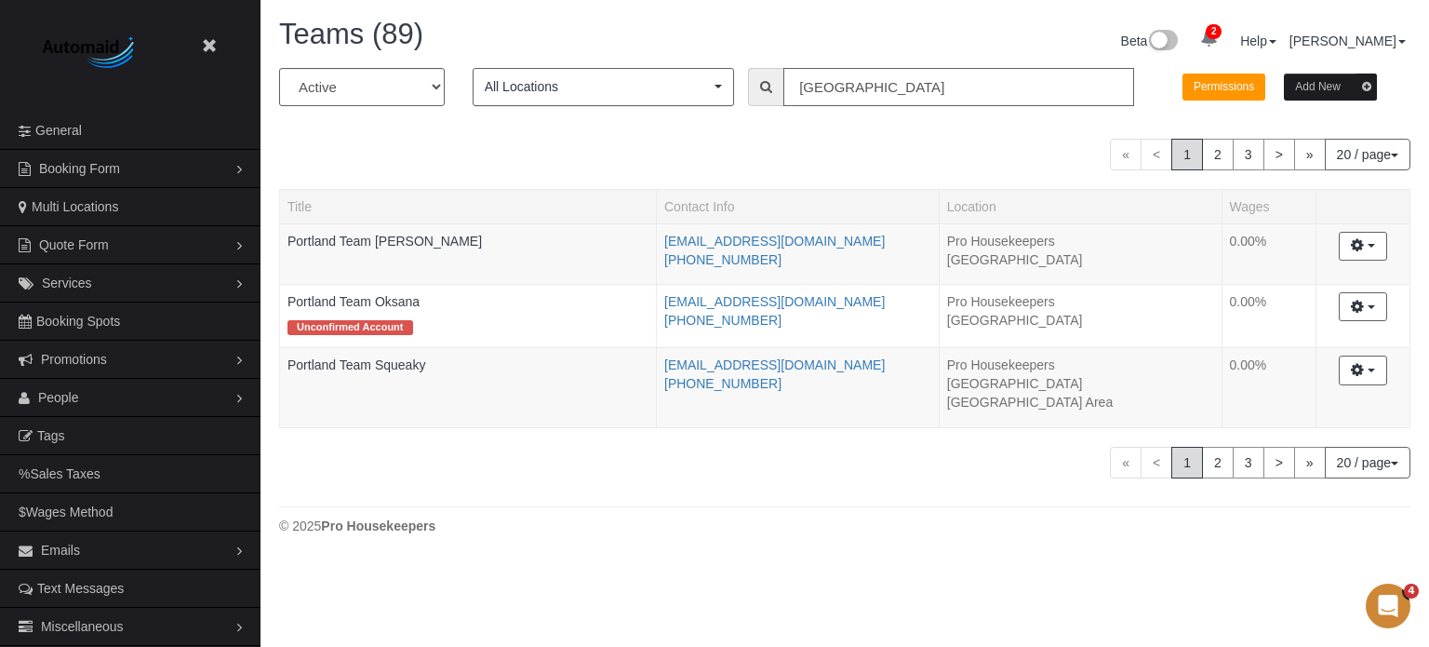
scroll to position [561, 1429]
